Goal: Task Accomplishment & Management: Complete application form

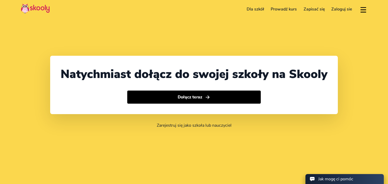
select select "48"
select select "[GEOGRAPHIC_DATA]"
select select "Europe/[GEOGRAPHIC_DATA]"
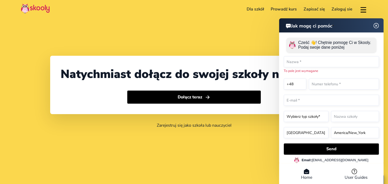
click at [362, 11] on button at bounding box center [364, 9] width 8 height 9
click at [376, 26] on img at bounding box center [377, 25] width 10 height 7
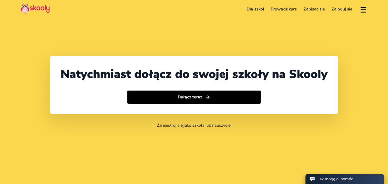
click at [364, 10] on button at bounding box center [364, 9] width 8 height 9
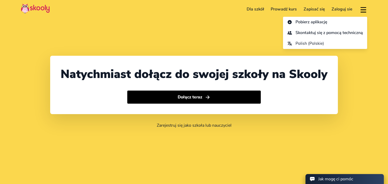
click at [285, 10] on link "Prowadź kurs" at bounding box center [284, 9] width 33 height 8
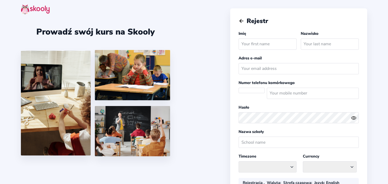
select select "PL"
select select "Europe/[GEOGRAPHIC_DATA]"
select select "PLN zł"
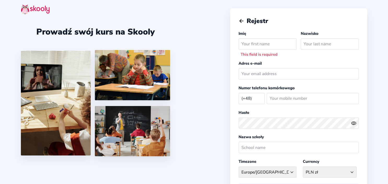
click at [31, 7] on img at bounding box center [35, 9] width 29 height 10
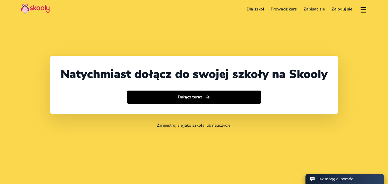
select select "48"
select select "[GEOGRAPHIC_DATA]"
select select "Europe/[GEOGRAPHIC_DATA]"
click at [31, 7] on img at bounding box center [35, 8] width 29 height 10
click at [367, 10] on button at bounding box center [364, 9] width 8 height 9
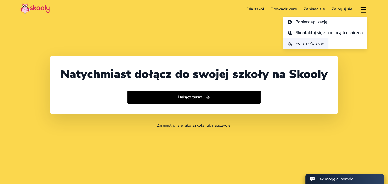
click at [296, 45] on span "Polish (Polskie)" at bounding box center [310, 44] width 29 height 8
select select "pl"
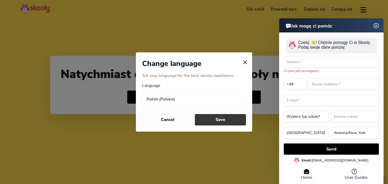
click at [212, 118] on button "Save" at bounding box center [220, 119] width 51 height 11
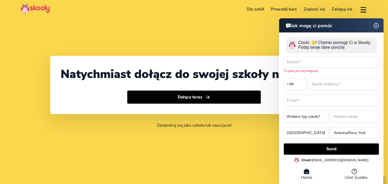
click at [376, 27] on img at bounding box center [377, 25] width 10 height 7
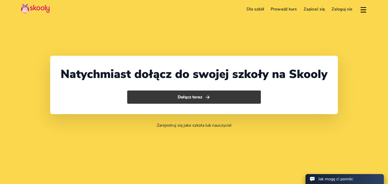
click at [180, 101] on button "Dołącz teraz" at bounding box center [194, 97] width 134 height 13
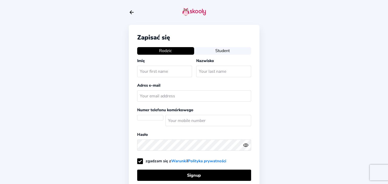
select select "PL"
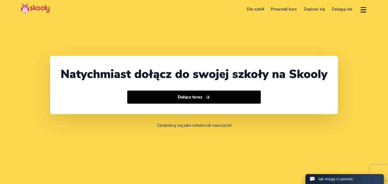
select select "48"
select select "[GEOGRAPHIC_DATA]"
select select "Europe/[GEOGRAPHIC_DATA]"
click at [261, 8] on link "Dla szkół" at bounding box center [256, 9] width 24 height 8
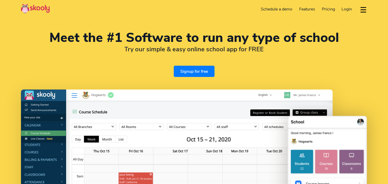
select select "en"
select select "48"
select select "[GEOGRAPHIC_DATA]"
select select "Europe/[GEOGRAPHIC_DATA]"
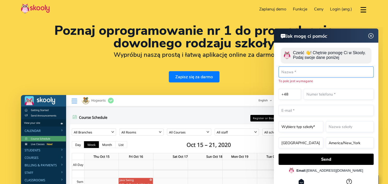
scroll to position [9, 0]
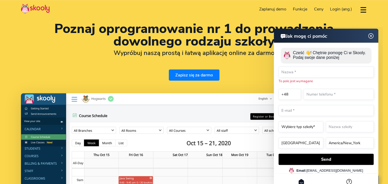
click at [371, 34] on img at bounding box center [371, 36] width 10 height 7
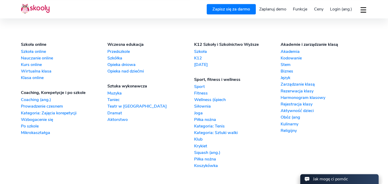
scroll to position [1253, 0]
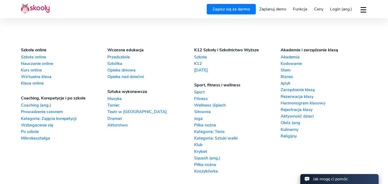
click at [73, 117] on link "Kategoria: Zajęcia korepetycji" at bounding box center [64, 119] width 87 height 6
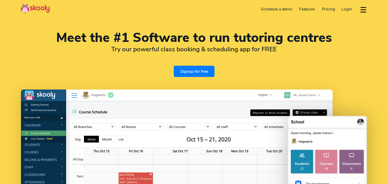
select select "en"
select select "48"
select select "[GEOGRAPHIC_DATA]"
select select "Europe/[GEOGRAPHIC_DATA]"
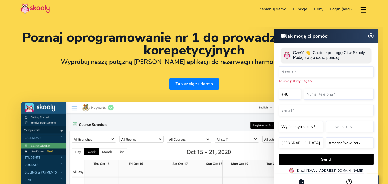
click at [372, 37] on img at bounding box center [371, 36] width 10 height 7
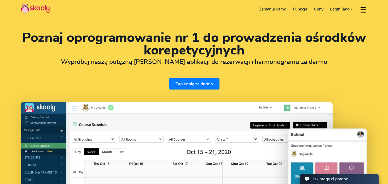
click at [203, 86] on link "Zapisz się za darmo" at bounding box center [194, 83] width 51 height 11
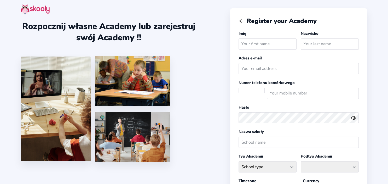
select select
select select "Europe/[GEOGRAPHIC_DATA]"
select select "PLN zł"
select select "PL"
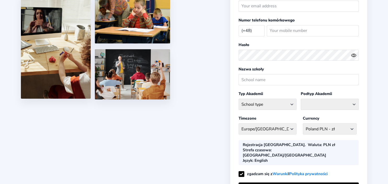
scroll to position [61, 0]
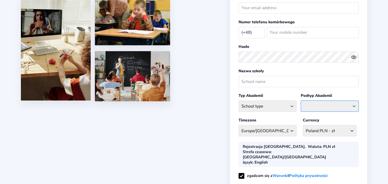
click at [301, 100] on select at bounding box center [330, 105] width 58 height 11
click at [239, 100] on select "School type Academic Afterschool Arts Dance Homeschool Language Martial Arts Mu…" at bounding box center [268, 105] width 58 height 11
click at [301, 100] on select at bounding box center [330, 105] width 58 height 11
